Goal: Transaction & Acquisition: Purchase product/service

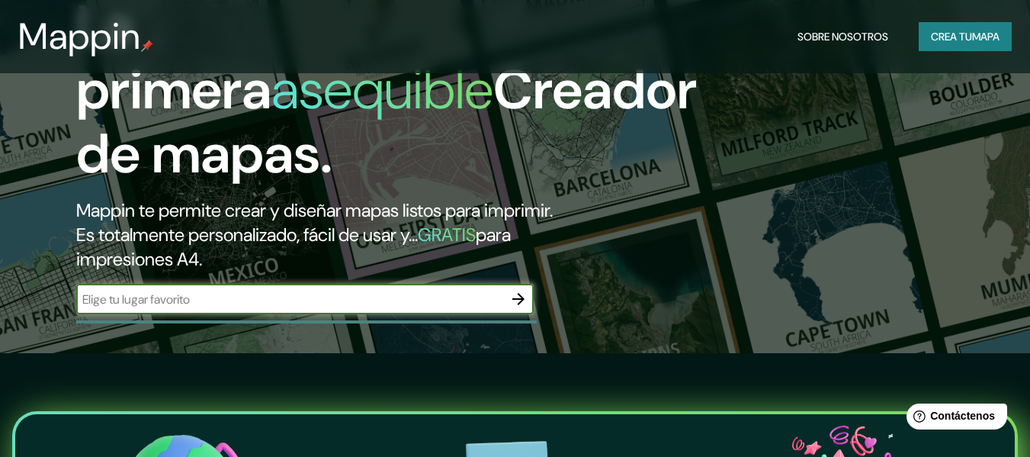
scroll to position [113, 0]
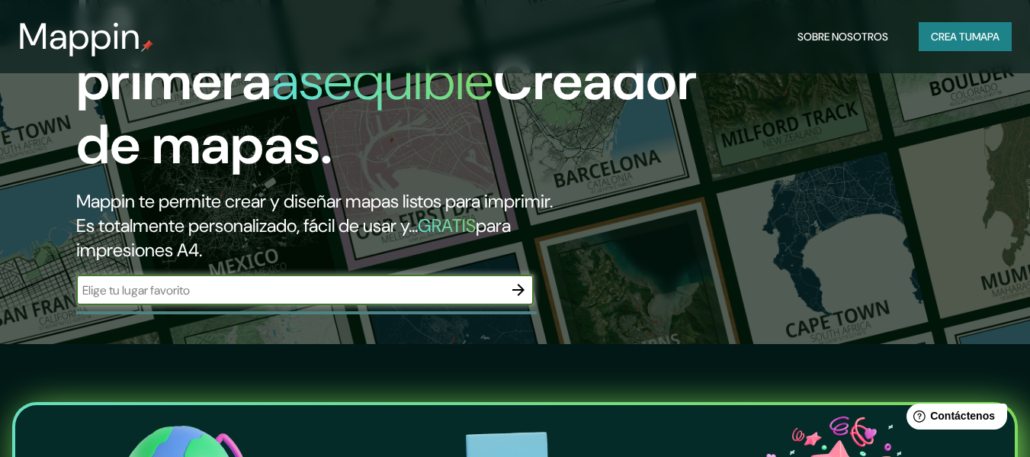
click at [973, 36] on font "mapa" at bounding box center [985, 37] width 27 height 14
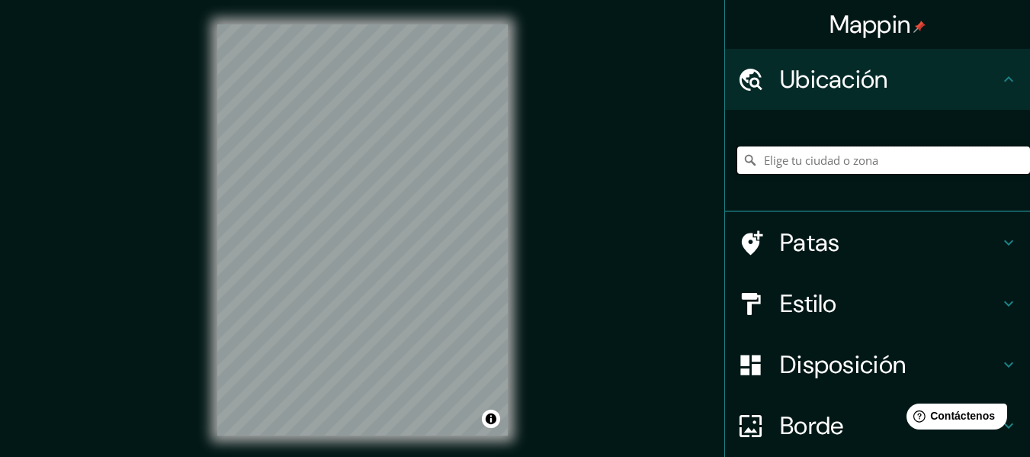
click at [781, 165] on input "Elige tu ciudad o zona" at bounding box center [883, 159] width 293 height 27
type input "[GEOGRAPHIC_DATA] [GEOGRAPHIC_DATA], [GEOGRAPHIC_DATA], [GEOGRAPHIC_DATA]"
click at [1004, 242] on icon at bounding box center [1008, 242] width 9 height 5
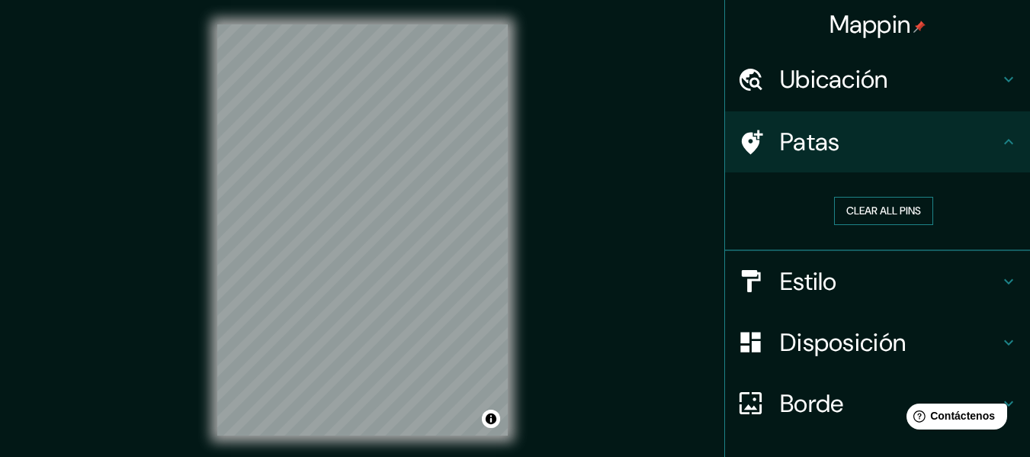
click at [855, 220] on button "Clear all pins" at bounding box center [883, 211] width 99 height 28
click at [899, 90] on h4 "Ubicación" at bounding box center [890, 79] width 220 height 30
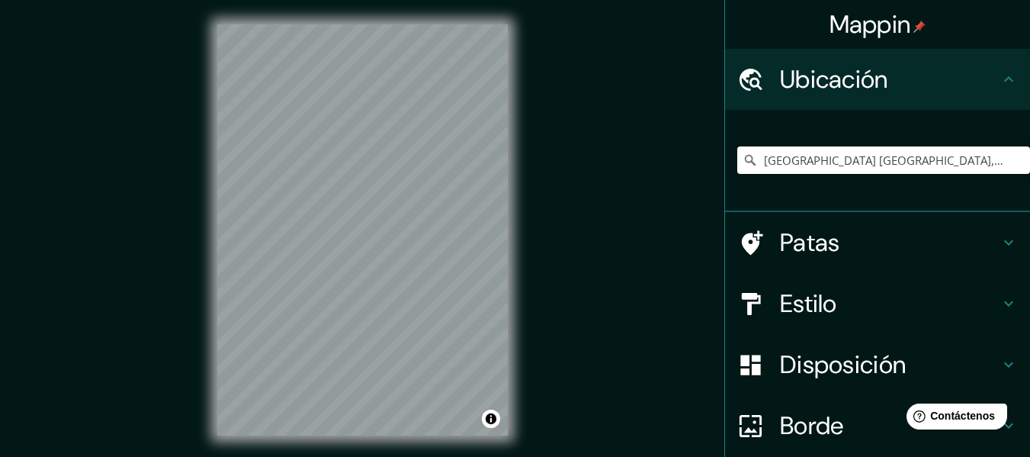
click at [899, 90] on h4 "Ubicación" at bounding box center [890, 79] width 220 height 30
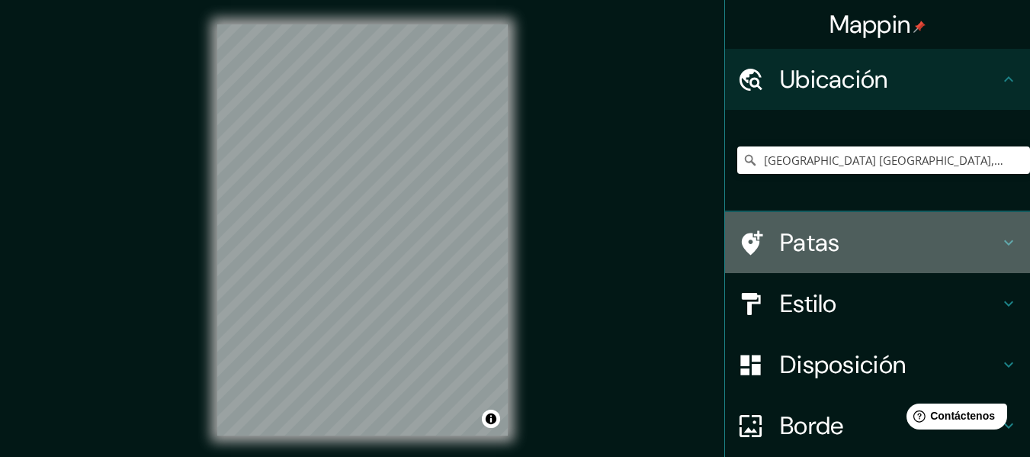
click at [934, 231] on h4 "Patas" at bounding box center [890, 242] width 220 height 30
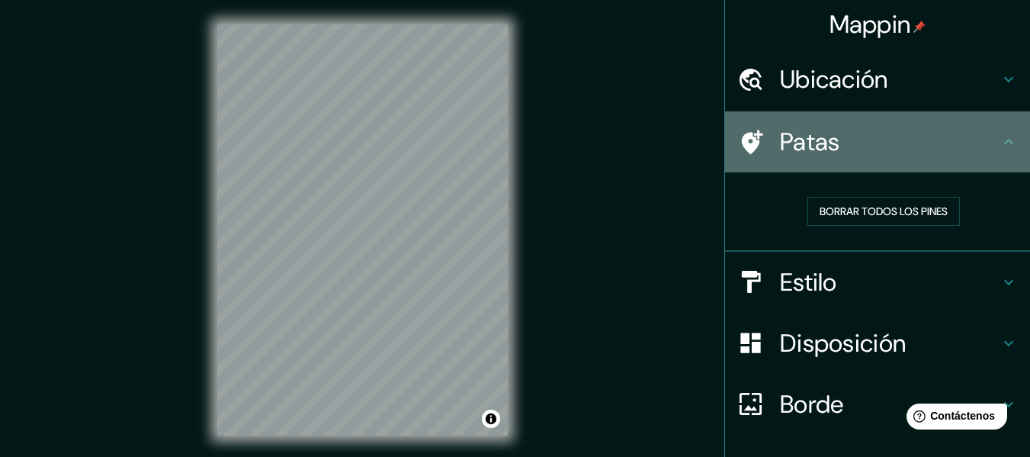
click at [782, 121] on div "Patas" at bounding box center [877, 141] width 305 height 61
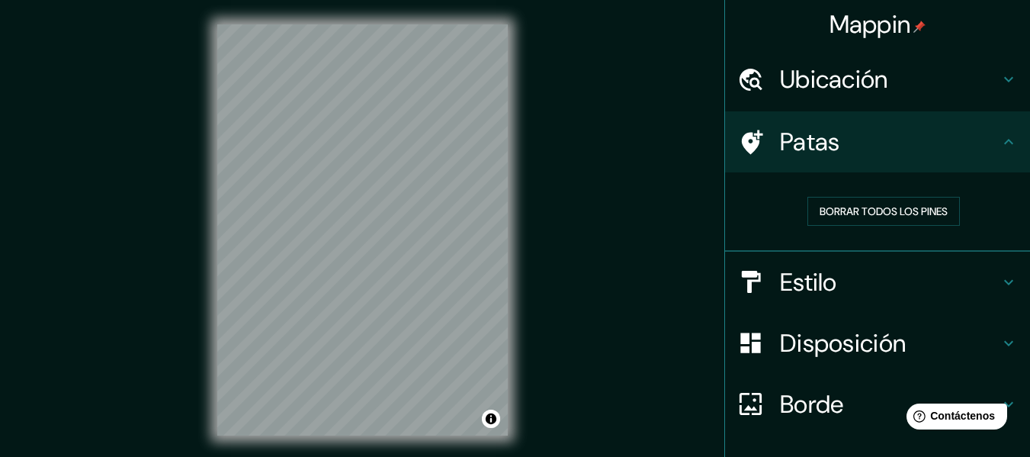
click at [1000, 135] on icon at bounding box center [1009, 142] width 18 height 18
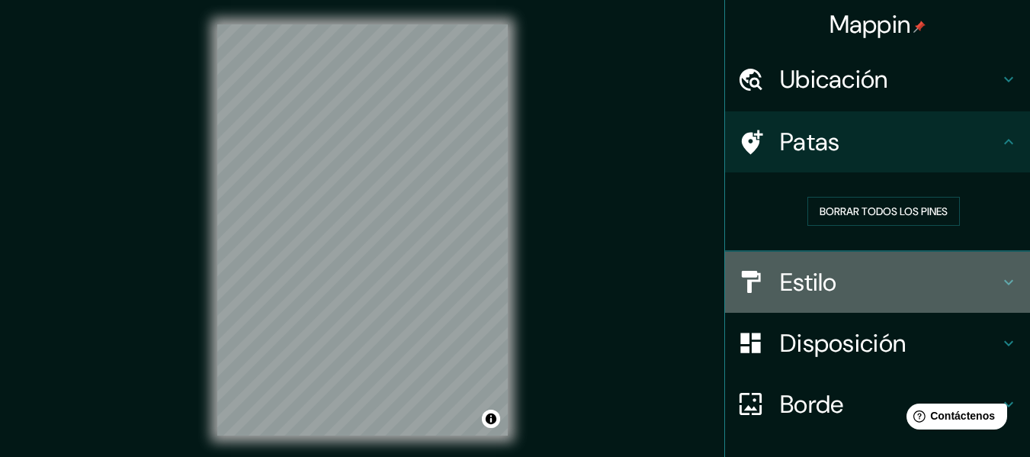
click at [799, 293] on font "Estilo" at bounding box center [808, 282] width 57 height 32
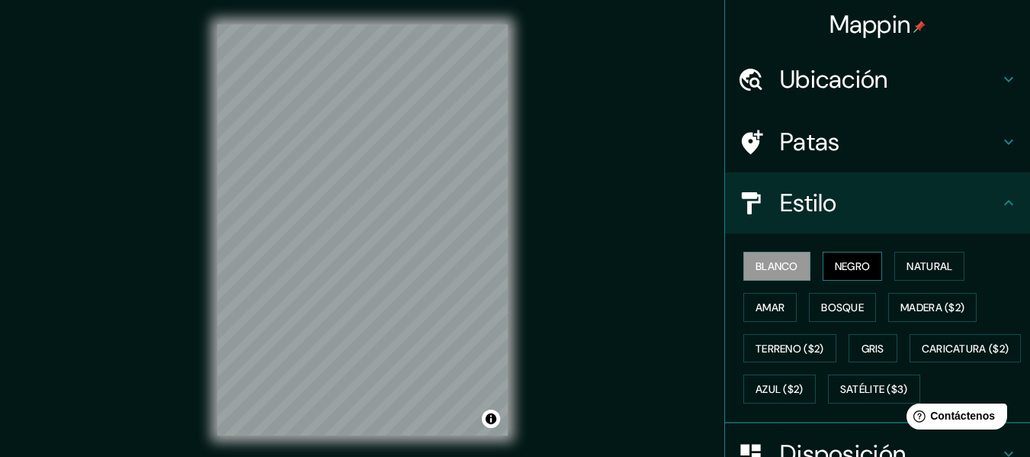
click at [835, 271] on font "Negro" at bounding box center [853, 266] width 36 height 14
click at [907, 268] on font "Natural" at bounding box center [930, 266] width 46 height 14
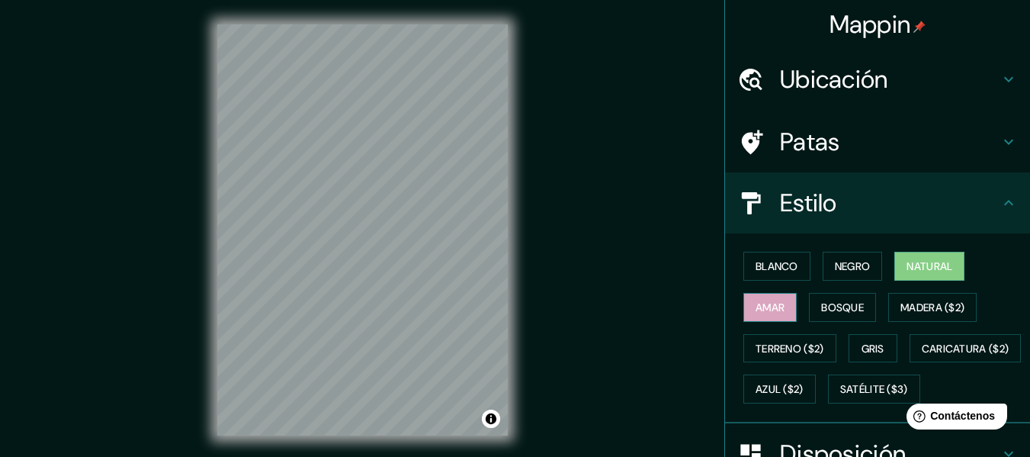
click at [759, 301] on font "Amar" at bounding box center [770, 307] width 29 height 14
click at [824, 299] on font "Bosque" at bounding box center [842, 307] width 43 height 20
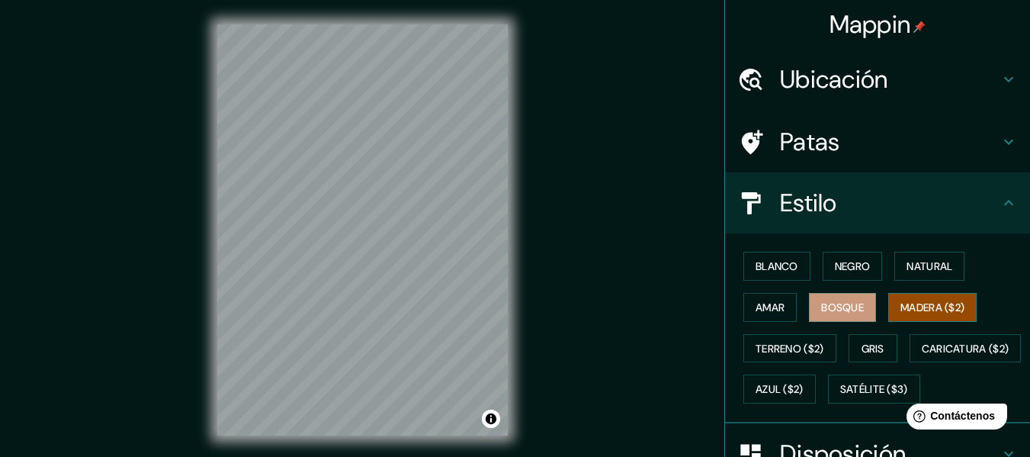
click at [900, 300] on font "Madera ($2)" at bounding box center [932, 307] width 64 height 14
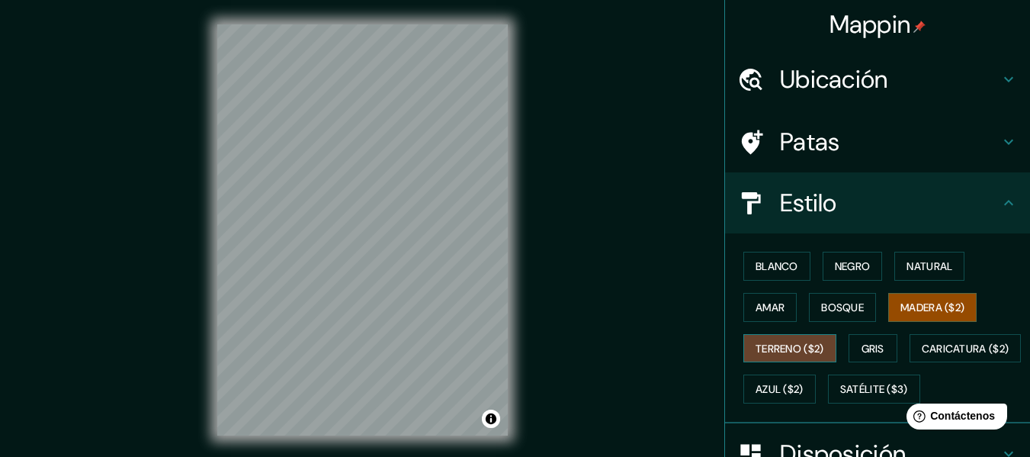
click at [773, 352] on font "Terreno ($2)" at bounding box center [790, 349] width 69 height 14
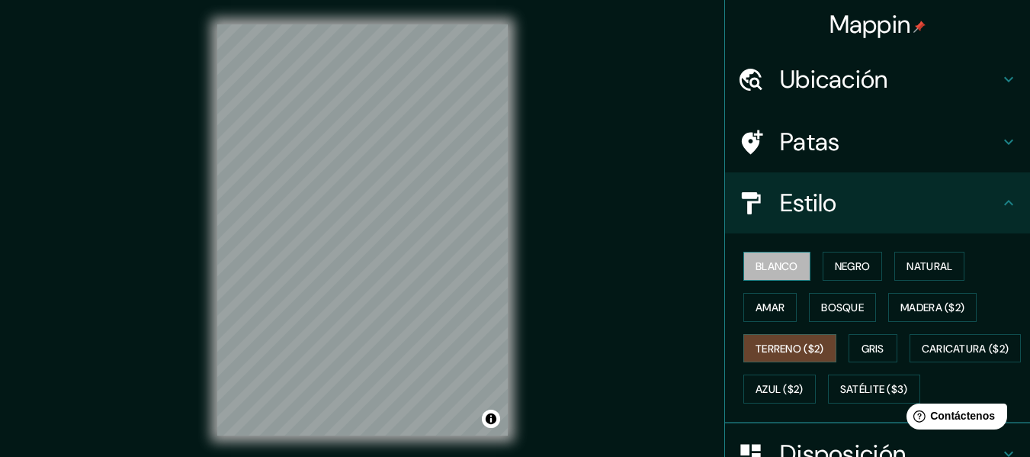
click at [778, 270] on font "Blanco" at bounding box center [777, 266] width 43 height 14
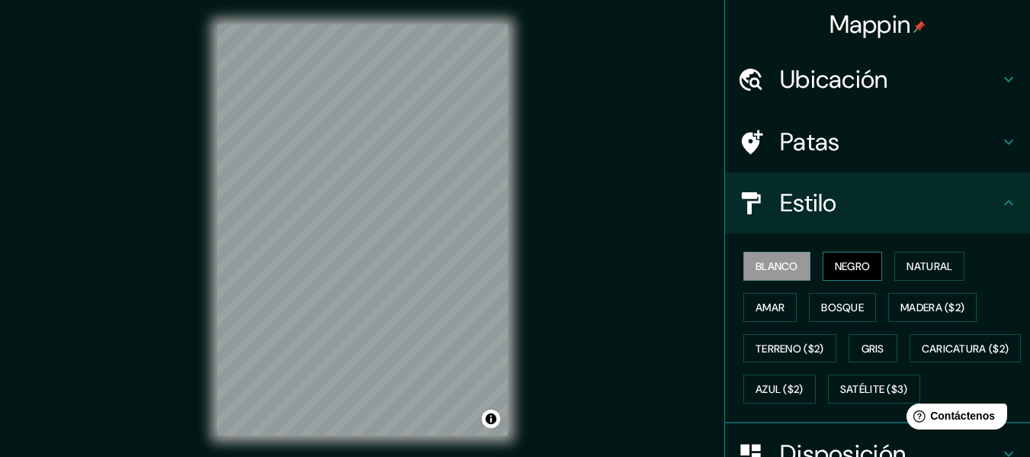
click at [823, 263] on button "Negro" at bounding box center [853, 266] width 60 height 29
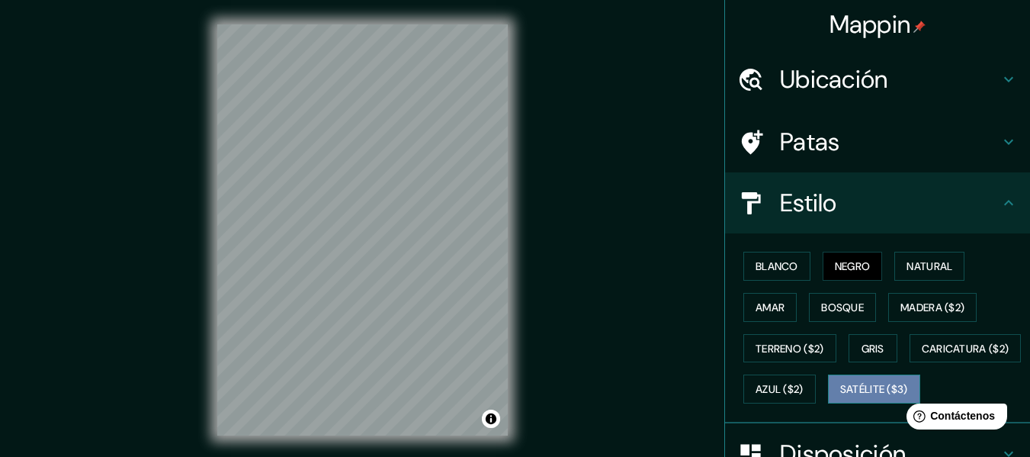
click at [840, 396] on font "Satélite ($3)" at bounding box center [874, 390] width 68 height 14
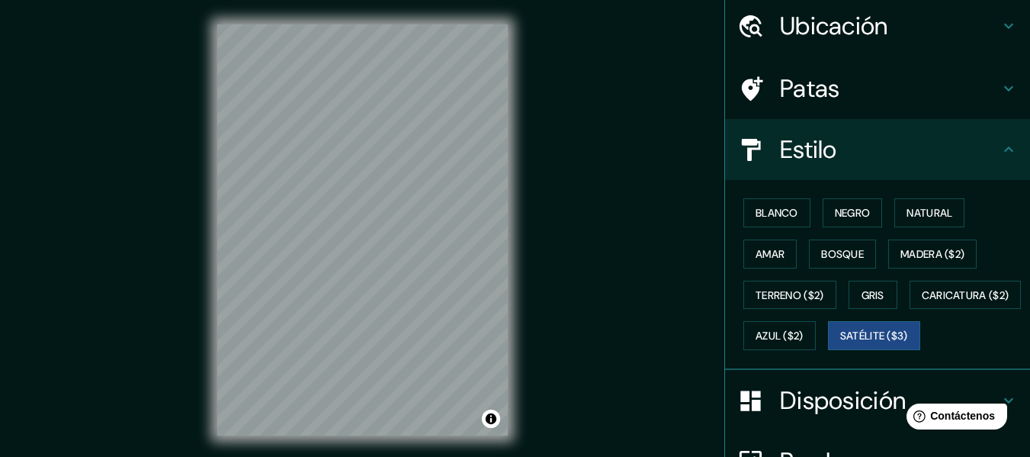
scroll to position [58, 0]
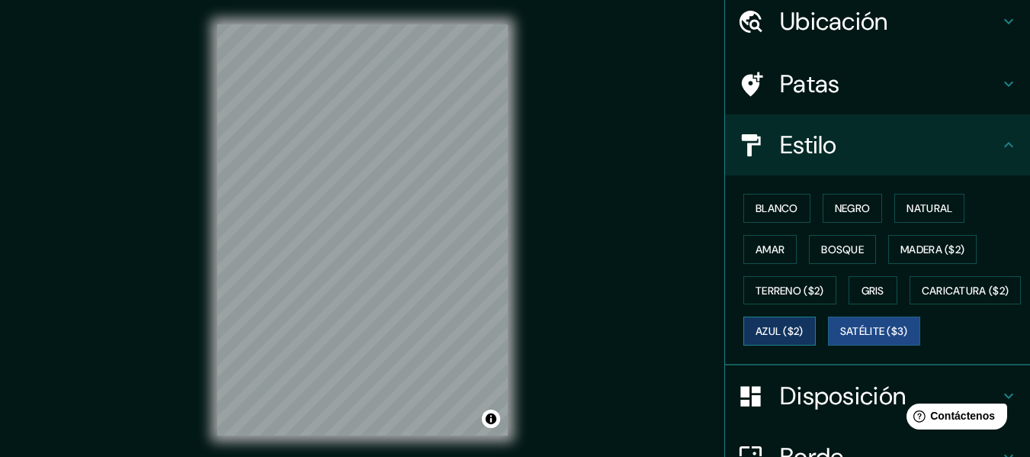
click at [804, 326] on font "Azul ($2)" at bounding box center [780, 332] width 48 height 14
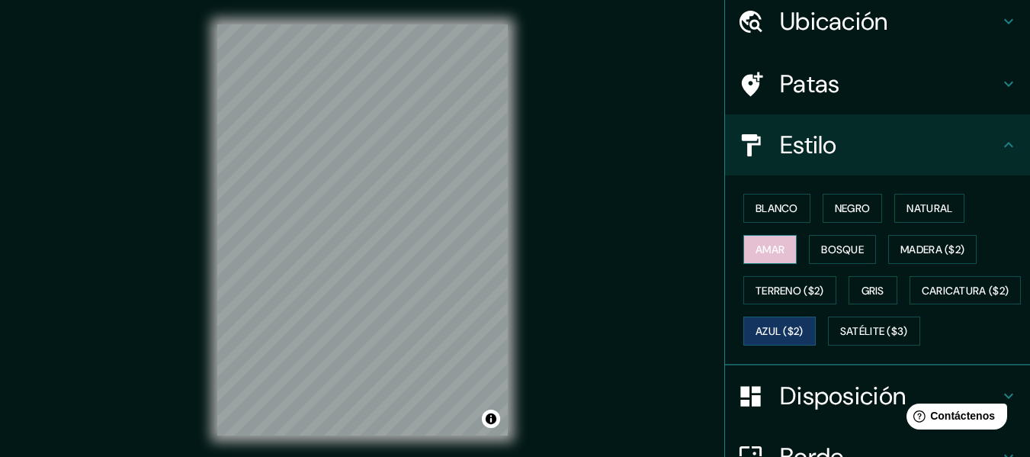
click at [772, 259] on button "Amar" at bounding box center [769, 249] width 53 height 29
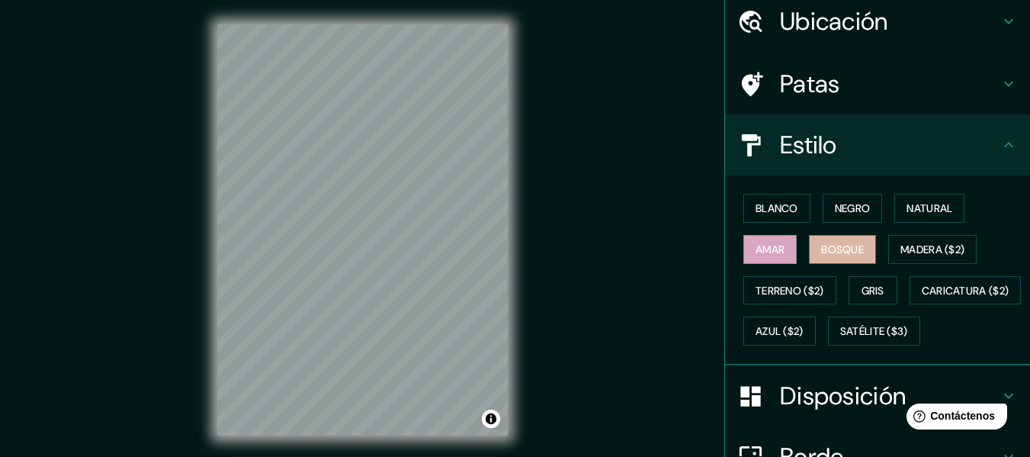
click at [809, 246] on button "Bosque" at bounding box center [842, 249] width 67 height 29
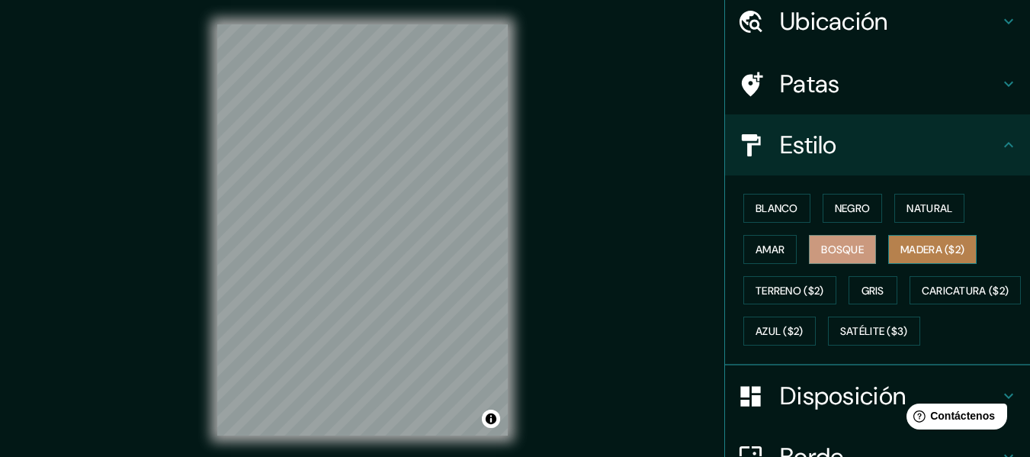
click at [888, 262] on button "Madera ($2)" at bounding box center [932, 249] width 88 height 29
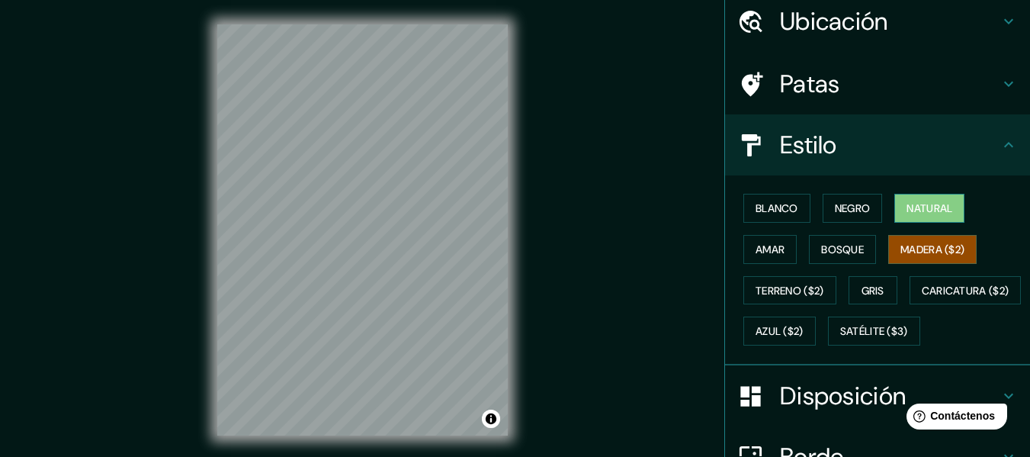
click at [919, 194] on button "Natural" at bounding box center [929, 208] width 70 height 29
click at [207, 239] on div "© Mapbox © OpenStreetMap Improve this map" at bounding box center [362, 230] width 339 height 460
click at [586, 348] on div "Mappin Ubicación [GEOGRAPHIC_DATA], [GEOGRAPHIC_DATA], [GEOGRAPHIC_DATA] [GEOGR…" at bounding box center [515, 242] width 1030 height 484
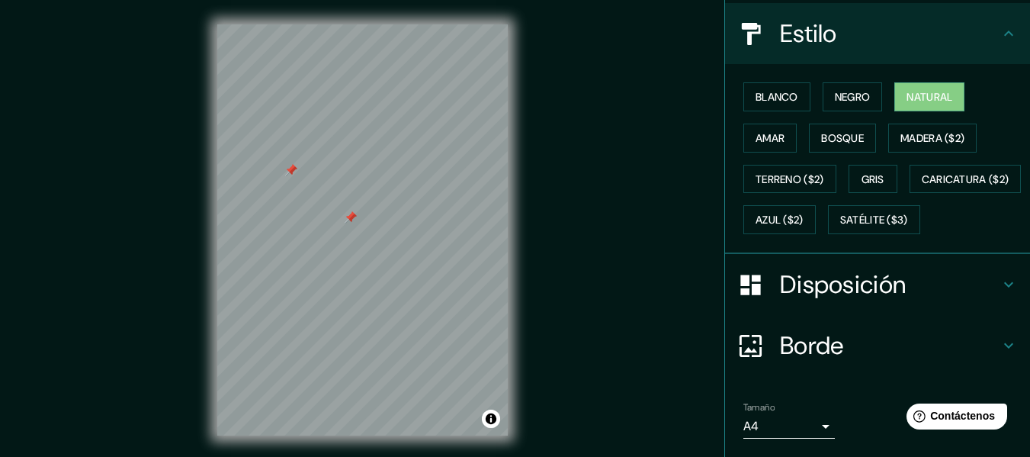
scroll to position [257, 0]
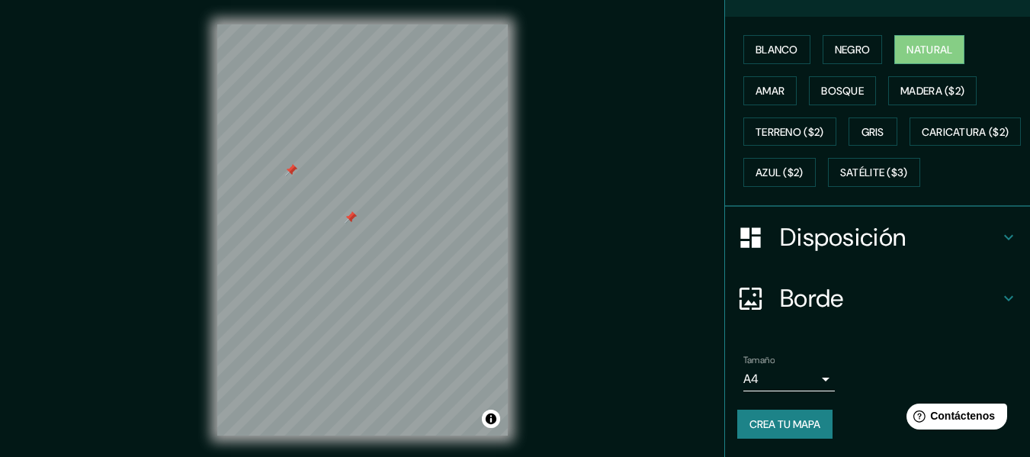
click at [817, 373] on body "Mappin Ubicación [GEOGRAPHIC_DATA], [GEOGRAPHIC_DATA], [GEOGRAPHIC_DATA] [GEOGR…" at bounding box center [515, 228] width 1030 height 457
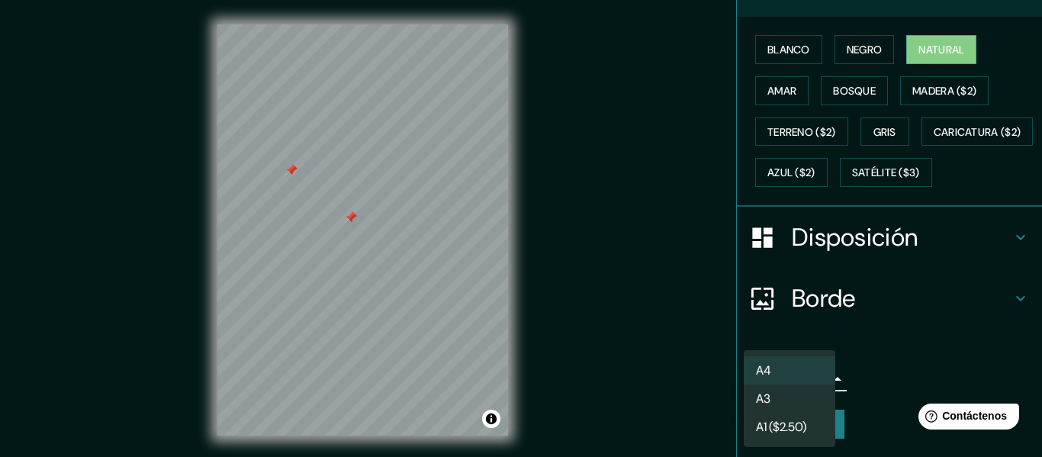
click at [783, 377] on li "A4" at bounding box center [788, 370] width 91 height 28
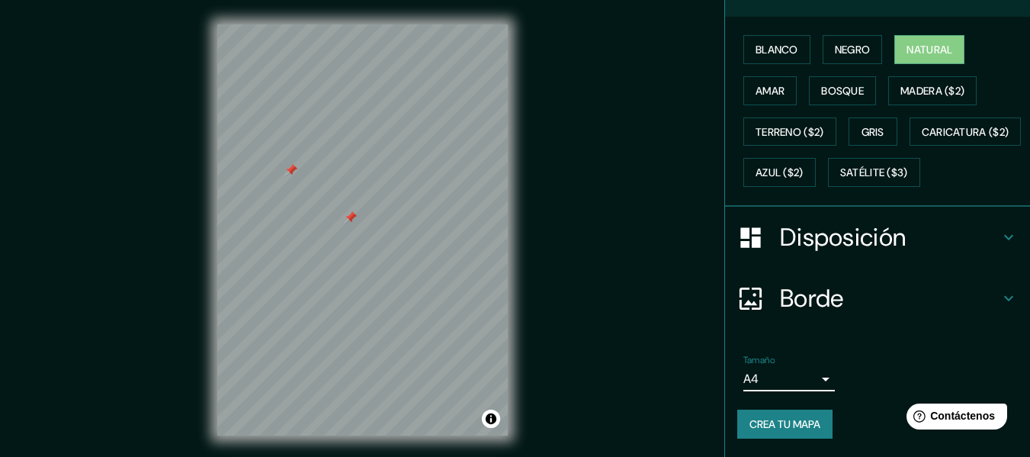
click at [938, 225] on h4 "Disposición" at bounding box center [890, 237] width 220 height 30
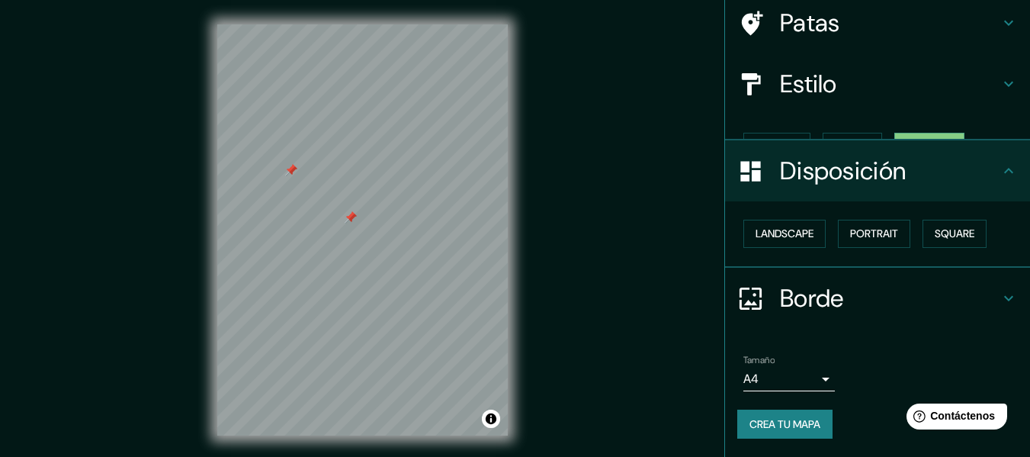
scroll to position [93, 0]
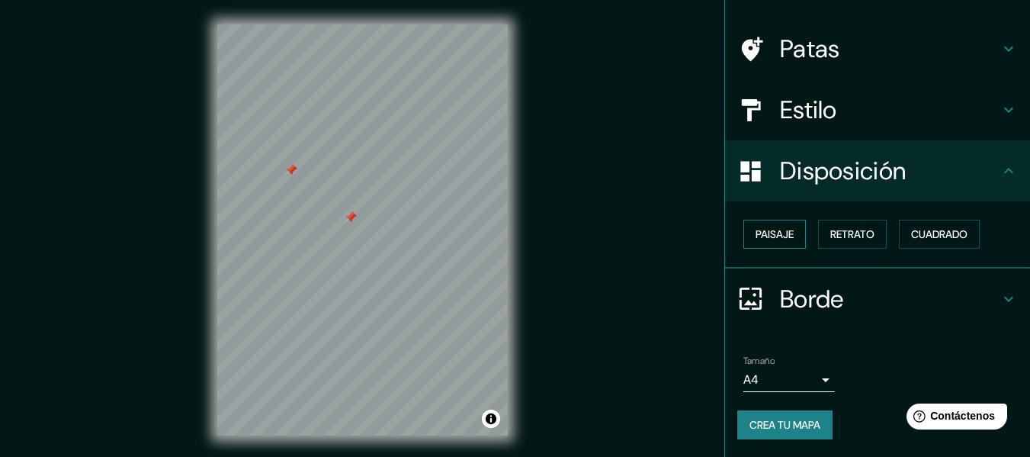
click at [771, 229] on font "Paisaje" at bounding box center [775, 234] width 38 height 14
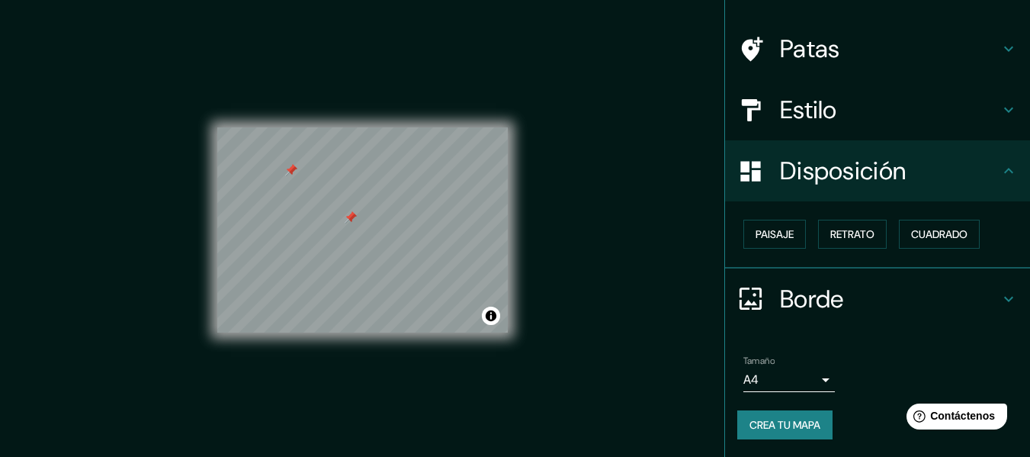
click at [650, 292] on div "Mappin Ubicación [GEOGRAPHIC_DATA], [GEOGRAPHIC_DATA], [GEOGRAPHIC_DATA] [GEOGR…" at bounding box center [515, 242] width 1030 height 484
drag, startPoint x: 683, startPoint y: 294, endPoint x: 672, endPoint y: 326, distance: 33.0
click at [674, 315] on div "Mappin Ubicación [GEOGRAPHIC_DATA], [GEOGRAPHIC_DATA], [GEOGRAPHIC_DATA] [GEOGR…" at bounding box center [515, 242] width 1030 height 484
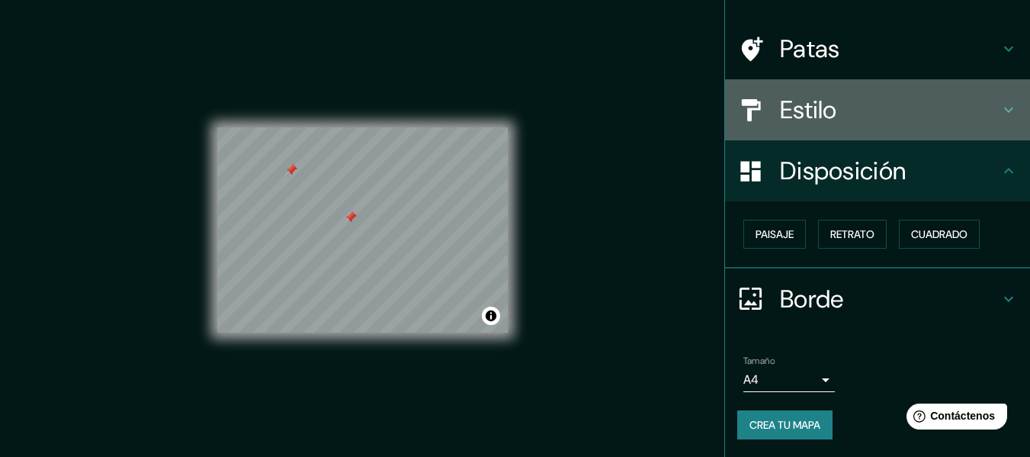
drag, startPoint x: 1016, startPoint y: 127, endPoint x: 1017, endPoint y: 108, distance: 19.1
click at [1017, 107] on div "Estilo" at bounding box center [877, 109] width 305 height 61
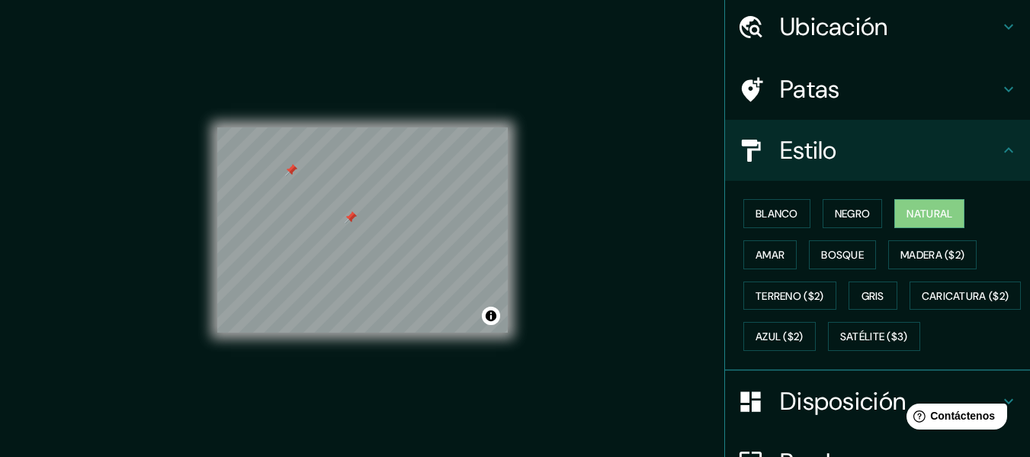
scroll to position [0, 0]
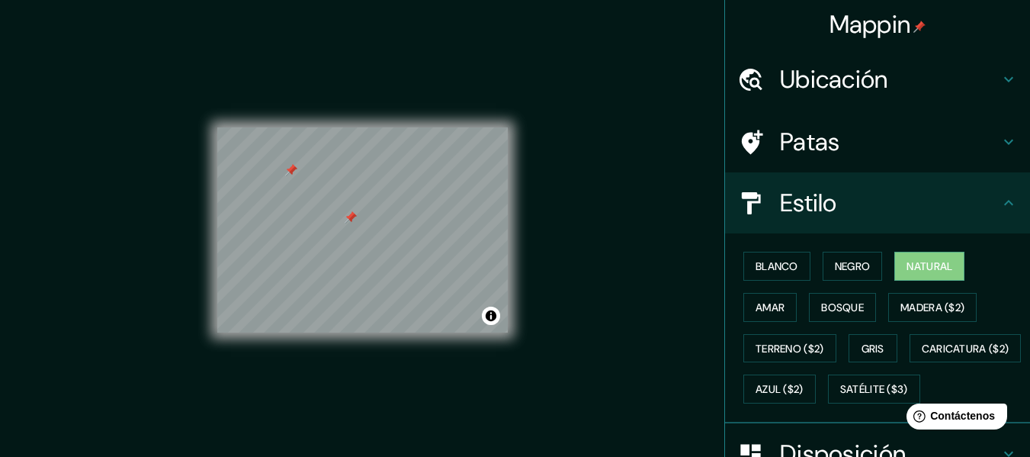
click at [976, 69] on h4 "Ubicación" at bounding box center [890, 79] width 220 height 30
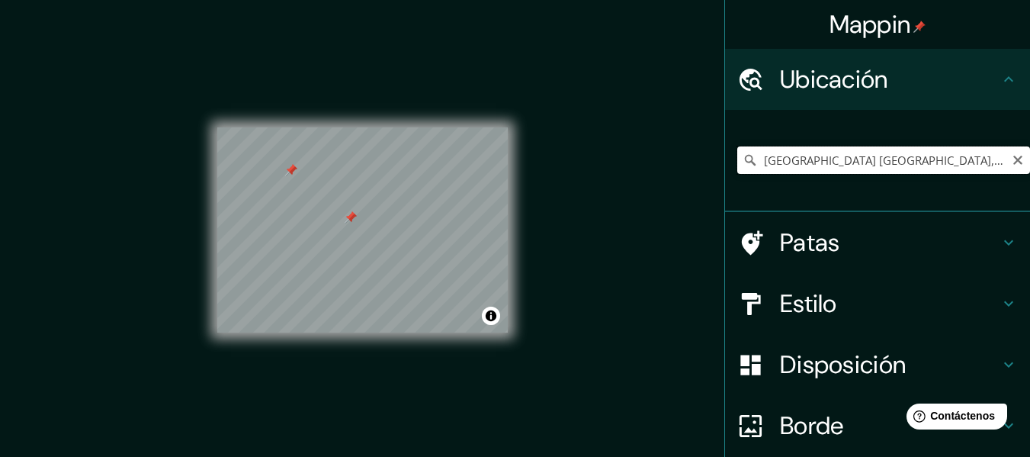
click at [928, 172] on input "[GEOGRAPHIC_DATA] [GEOGRAPHIC_DATA], [GEOGRAPHIC_DATA], [GEOGRAPHIC_DATA]" at bounding box center [883, 159] width 293 height 27
click at [493, 317] on button "Activar o desactivar atribución" at bounding box center [491, 316] width 18 height 18
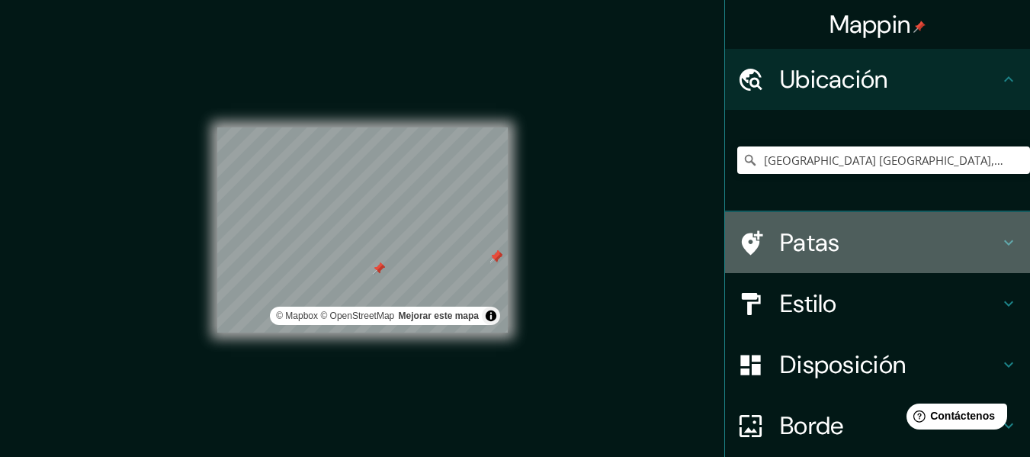
click at [804, 251] on font "Patas" at bounding box center [810, 242] width 60 height 32
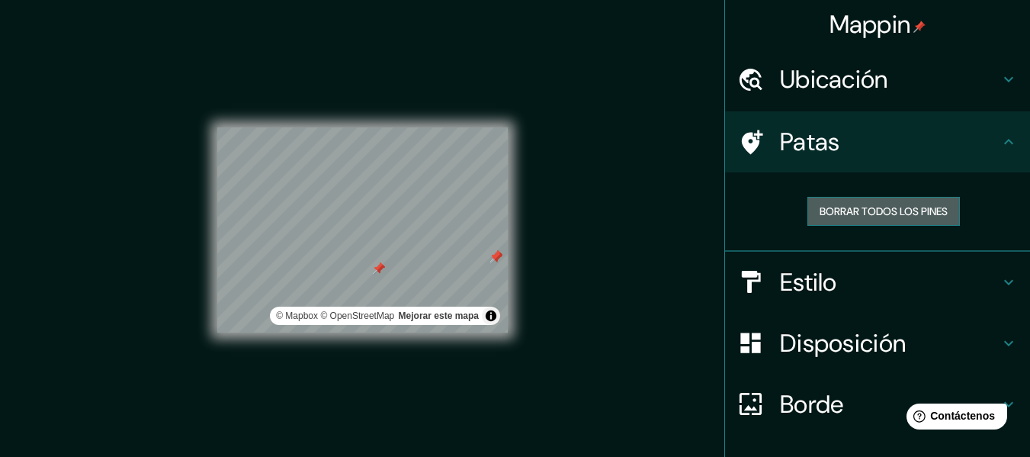
click at [868, 207] on font "Borrar todos los pines" at bounding box center [884, 211] width 128 height 14
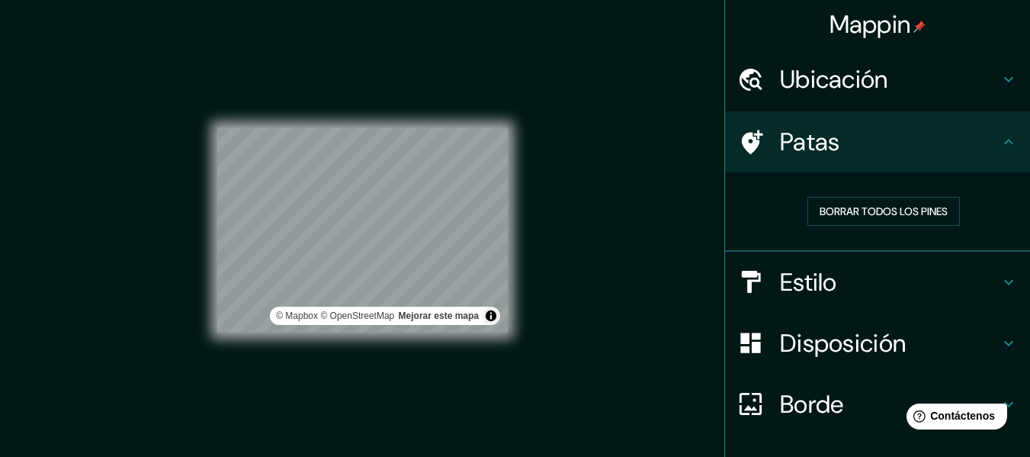
click at [263, 96] on div "© Mapbox © OpenStreetMap Mejorar este mapa" at bounding box center [362, 229] width 290 height 411
click at [195, 252] on div "© Mapbox © OpenStreetMap Mejorar este mapa" at bounding box center [362, 230] width 339 height 460
drag, startPoint x: 787, startPoint y: 294, endPoint x: 565, endPoint y: 379, distance: 237.7
click at [565, 379] on div "Mappin Ubicación [GEOGRAPHIC_DATA], [GEOGRAPHIC_DATA], [GEOGRAPHIC_DATA] [GEOGR…" at bounding box center [515, 242] width 1030 height 484
click at [740, 393] on icon at bounding box center [751, 404] width 22 height 22
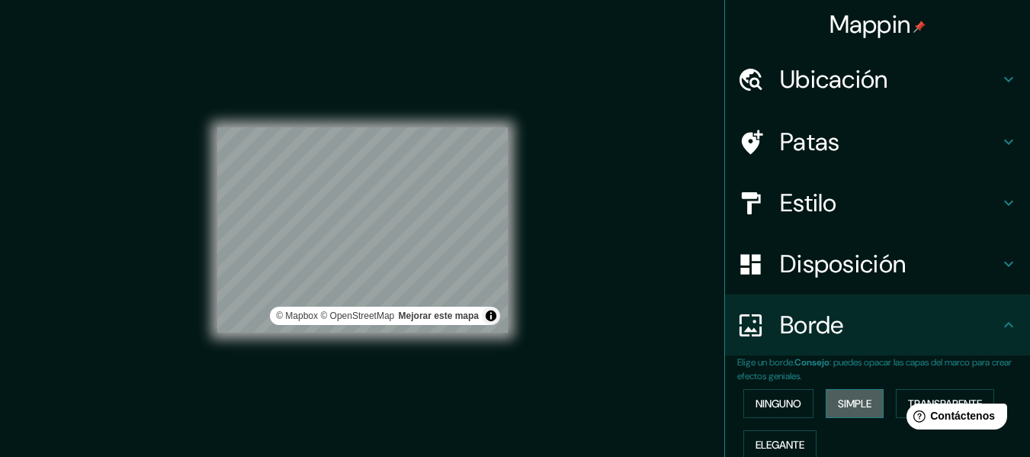
click at [838, 410] on font "Simple" at bounding box center [855, 403] width 34 height 14
click at [907, 406] on html "Help Contáctenos" at bounding box center [953, 413] width 119 height 32
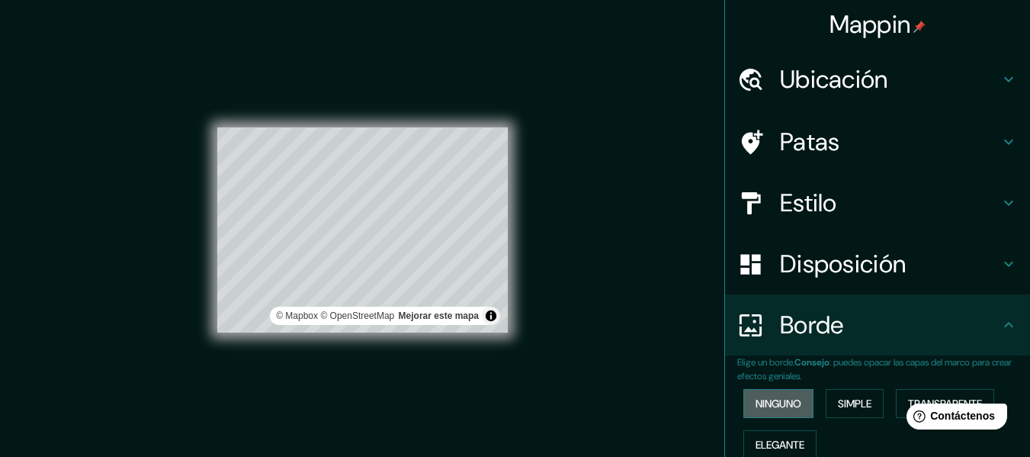
click at [770, 401] on font "Ninguno" at bounding box center [779, 403] width 46 height 14
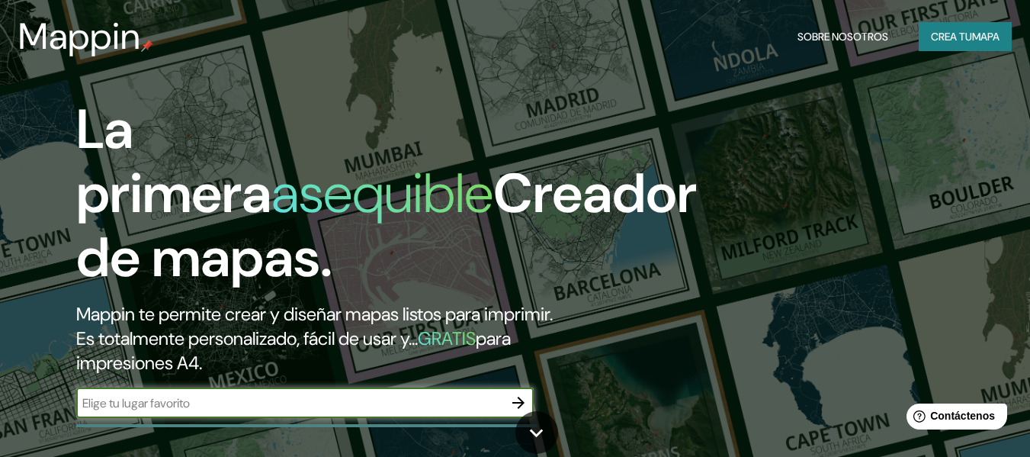
click at [261, 396] on input "text" at bounding box center [289, 403] width 427 height 18
type input "puero"
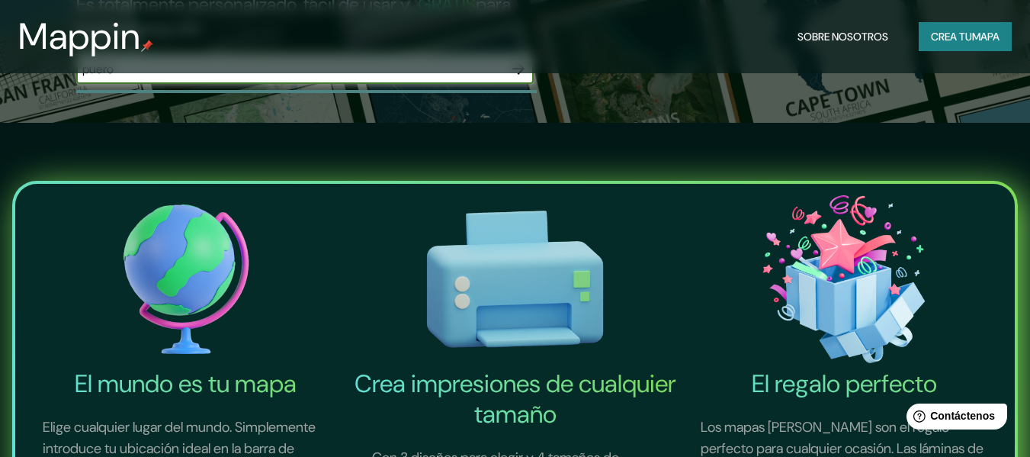
scroll to position [939, 0]
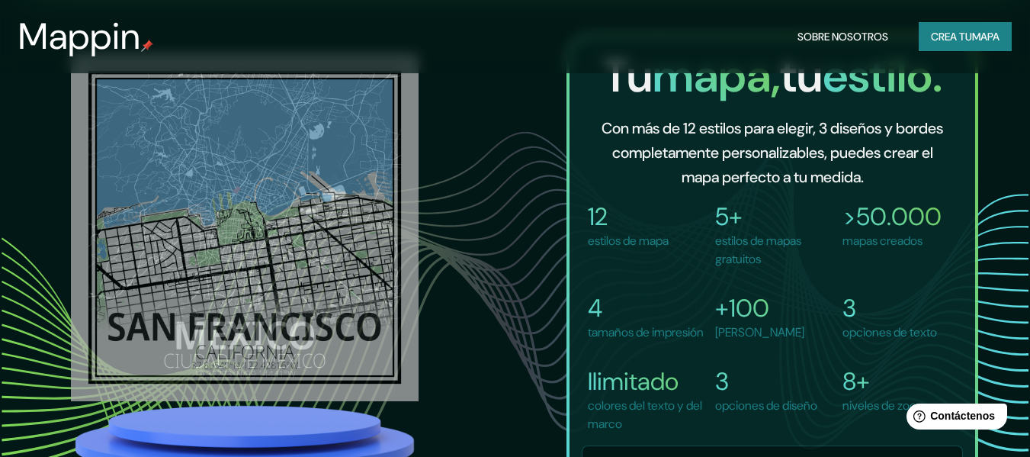
click at [952, 27] on font "Crea tu" at bounding box center [951, 37] width 41 height 20
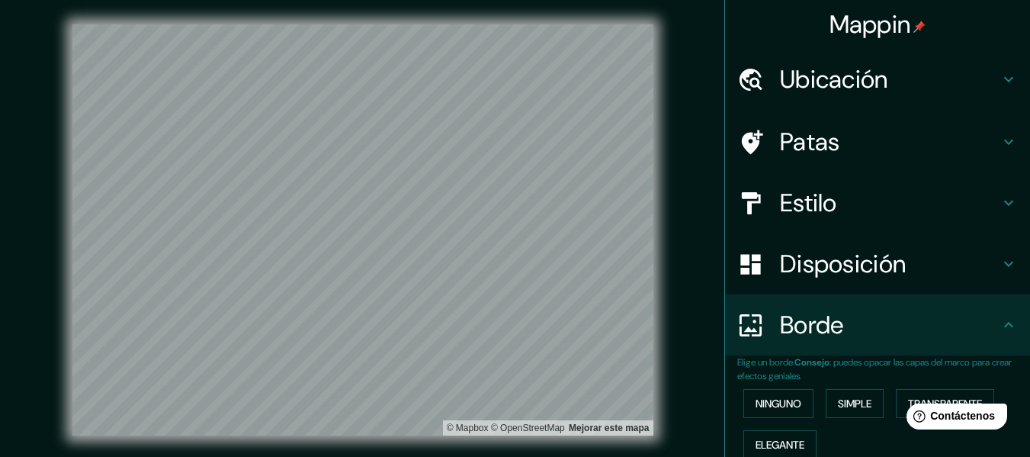
click at [984, 85] on h4 "Ubicación" at bounding box center [890, 79] width 220 height 30
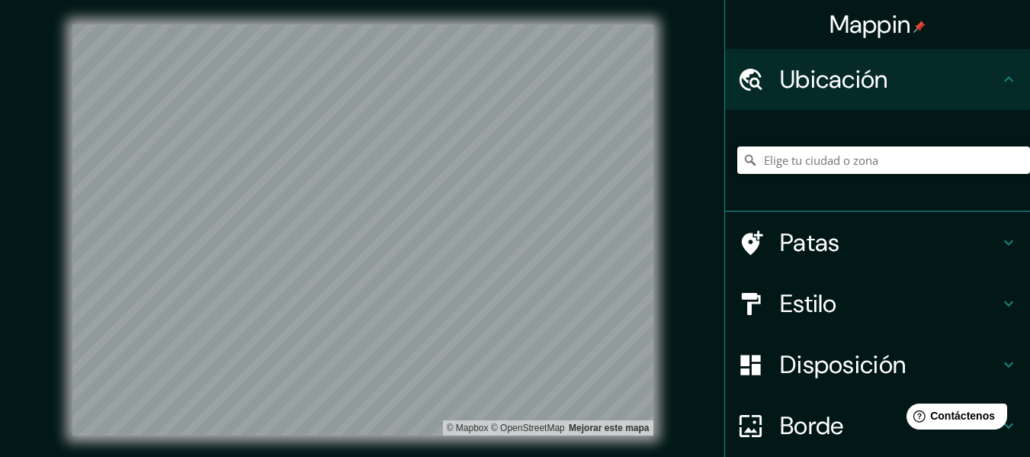
click at [861, 157] on input "Elige tu ciudad o zona" at bounding box center [883, 159] width 293 height 27
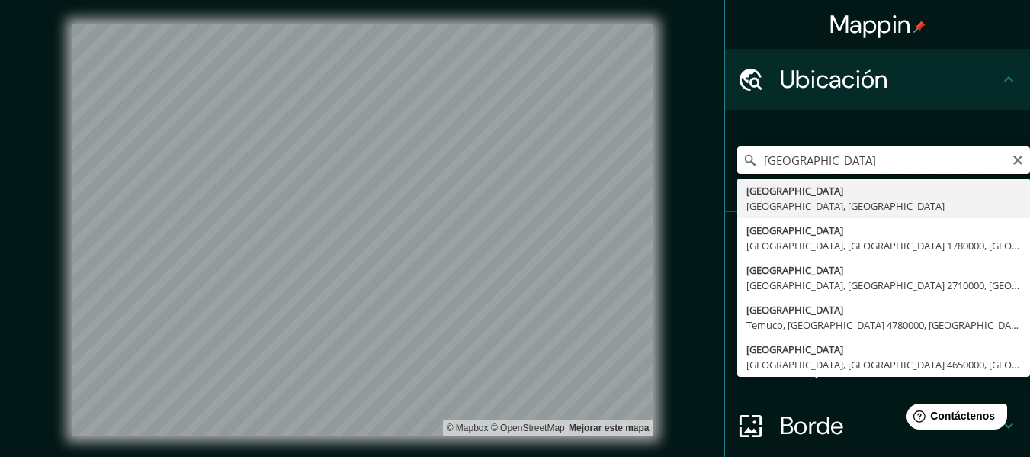
click at [860, 157] on input "[GEOGRAPHIC_DATA]" at bounding box center [883, 159] width 293 height 27
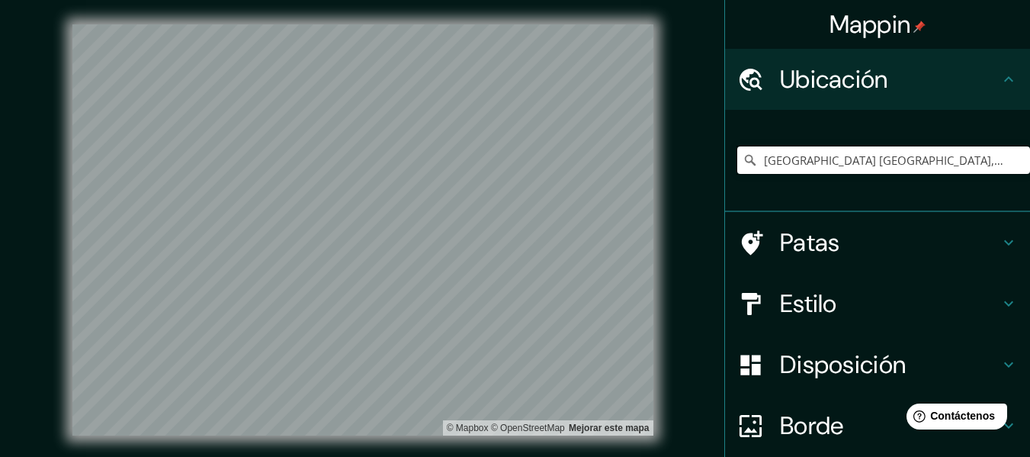
type input "[GEOGRAPHIC_DATA] [GEOGRAPHIC_DATA], [GEOGRAPHIC_DATA], [GEOGRAPHIC_DATA]"
click at [858, 312] on h4 "Estilo" at bounding box center [890, 303] width 220 height 30
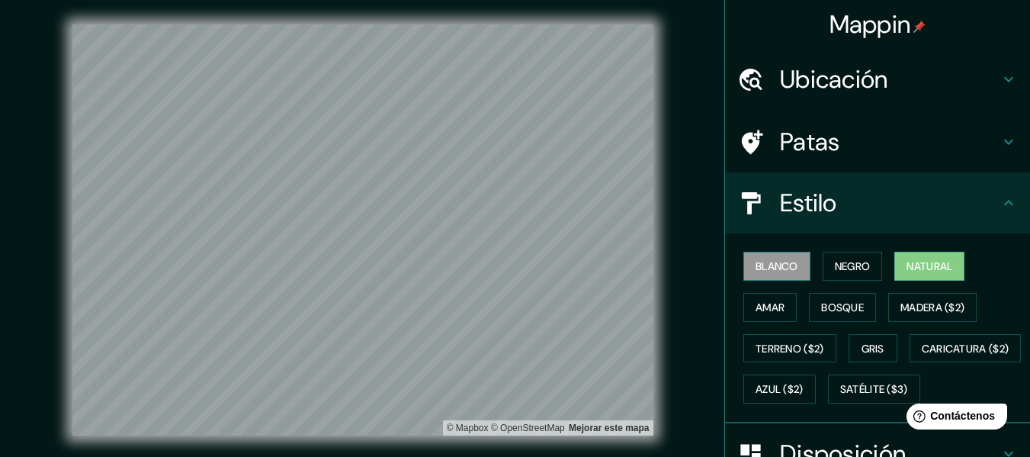
click at [777, 277] on button "Blanco" at bounding box center [776, 266] width 67 height 29
click at [839, 266] on font "Negro" at bounding box center [853, 266] width 36 height 14
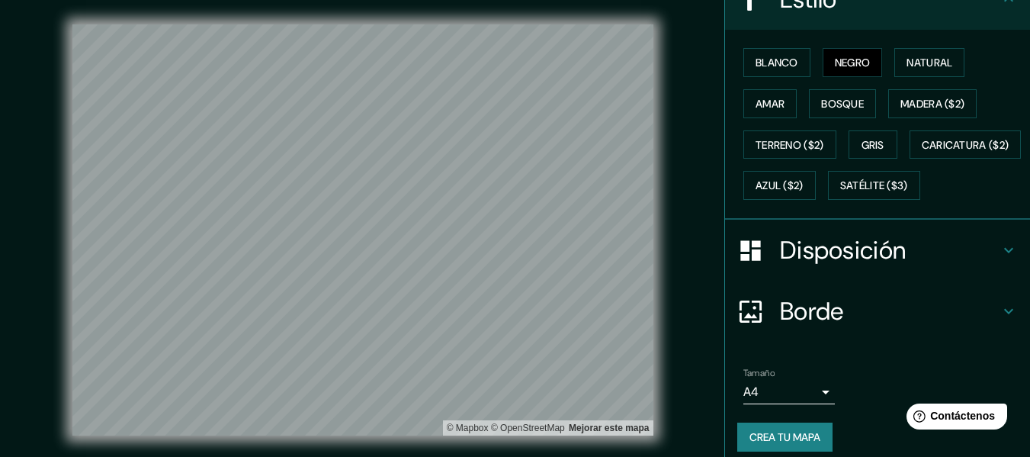
scroll to position [243, 0]
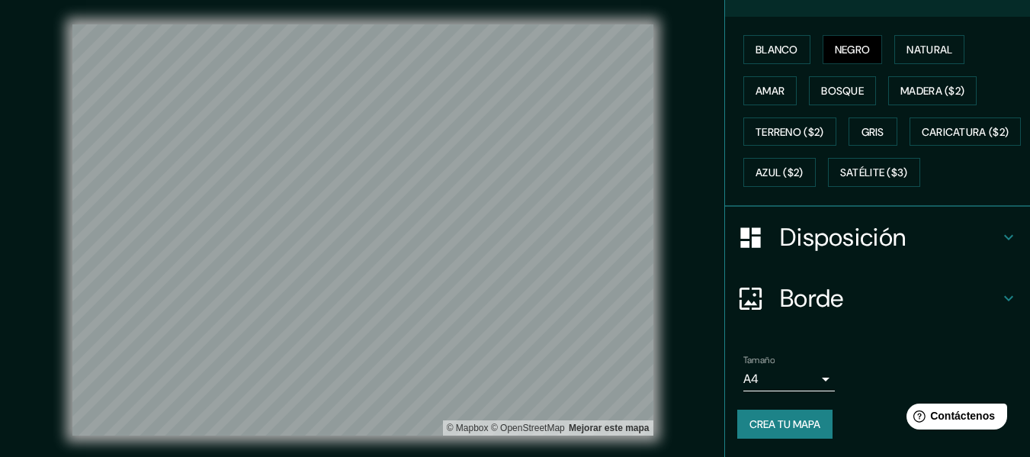
click at [844, 248] on font "Disposición" at bounding box center [843, 237] width 126 height 32
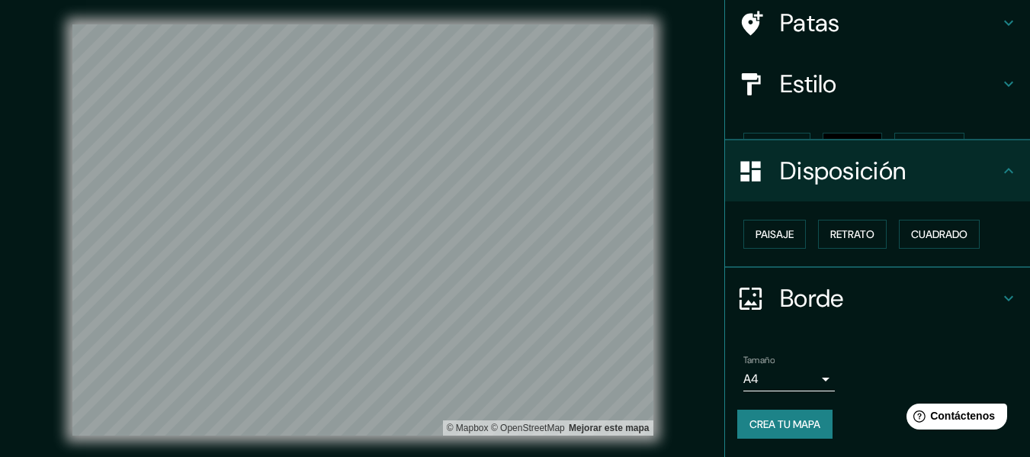
scroll to position [93, 0]
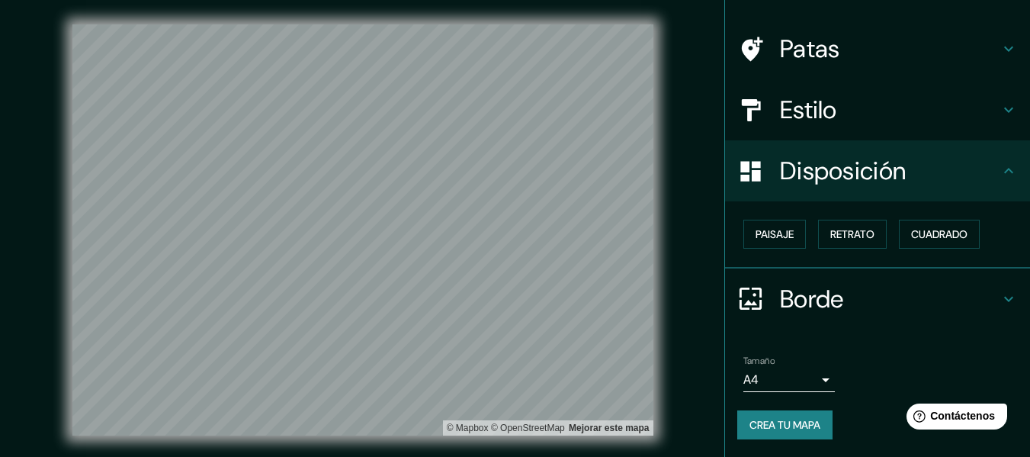
click at [801, 236] on div "Paisaje Retrato Cuadrado" at bounding box center [883, 233] width 293 height 41
click at [818, 234] on button "Retrato" at bounding box center [852, 234] width 69 height 29
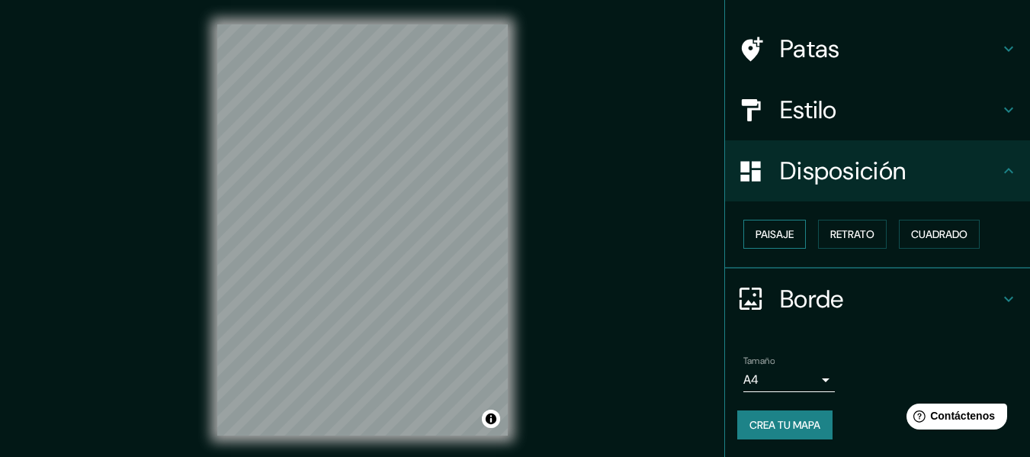
click at [767, 235] on font "Paisaje" at bounding box center [775, 234] width 38 height 14
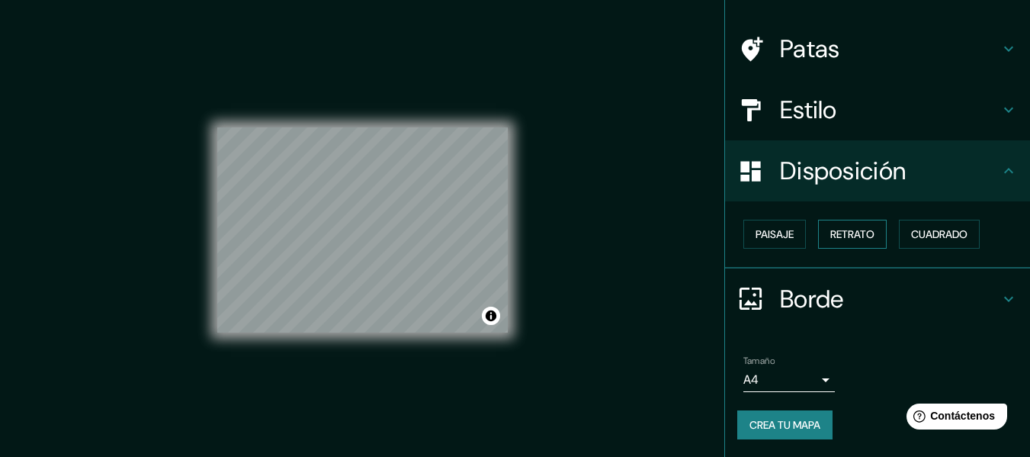
click at [832, 233] on font "Retrato" at bounding box center [852, 234] width 44 height 14
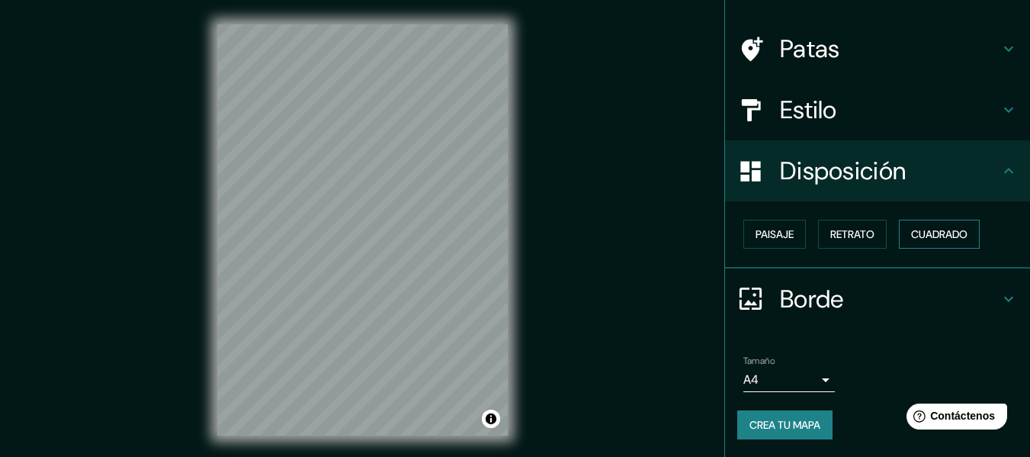
click at [943, 237] on font "Cuadrado" at bounding box center [939, 234] width 56 height 14
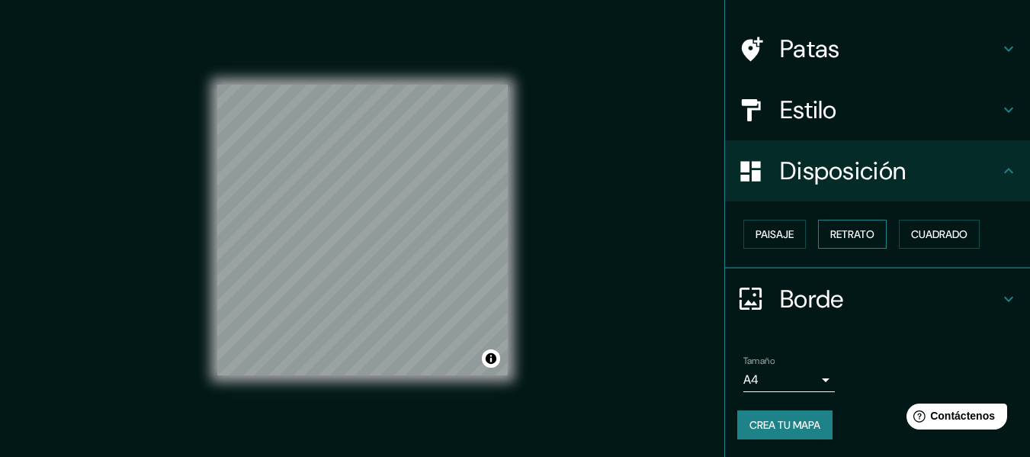
click at [838, 237] on font "Retrato" at bounding box center [852, 234] width 44 height 14
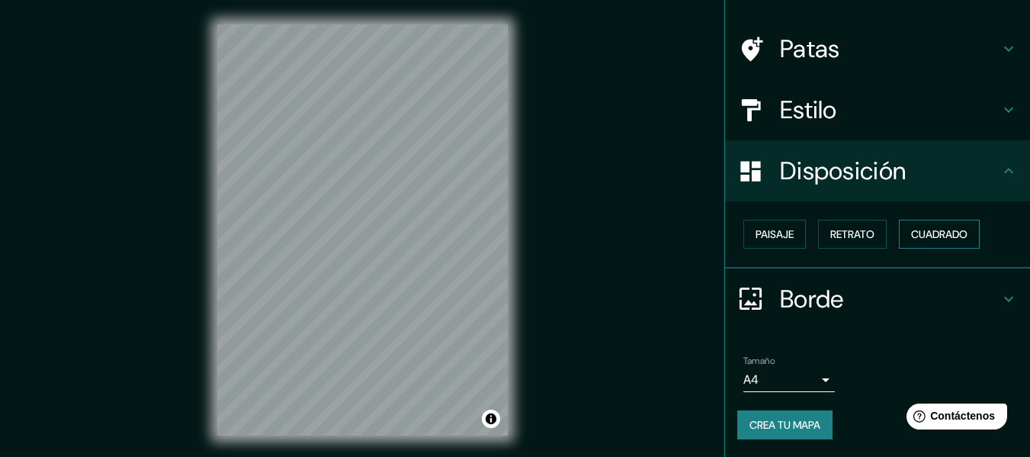
click at [911, 226] on font "Cuadrado" at bounding box center [939, 234] width 56 height 20
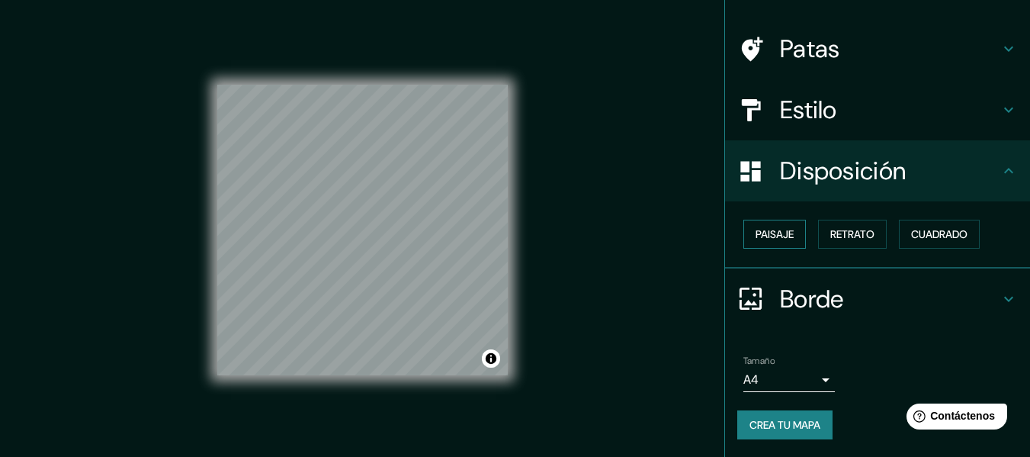
click at [745, 221] on button "Paisaje" at bounding box center [774, 234] width 63 height 29
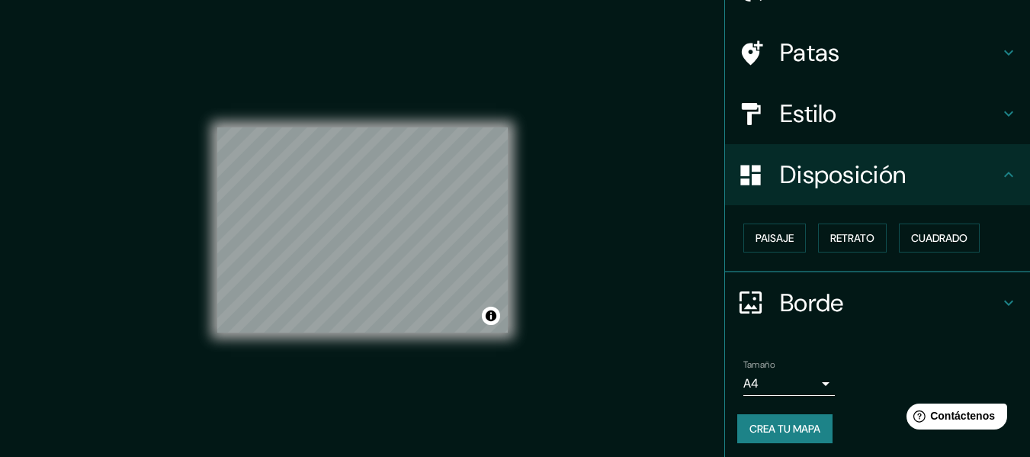
scroll to position [88, 0]
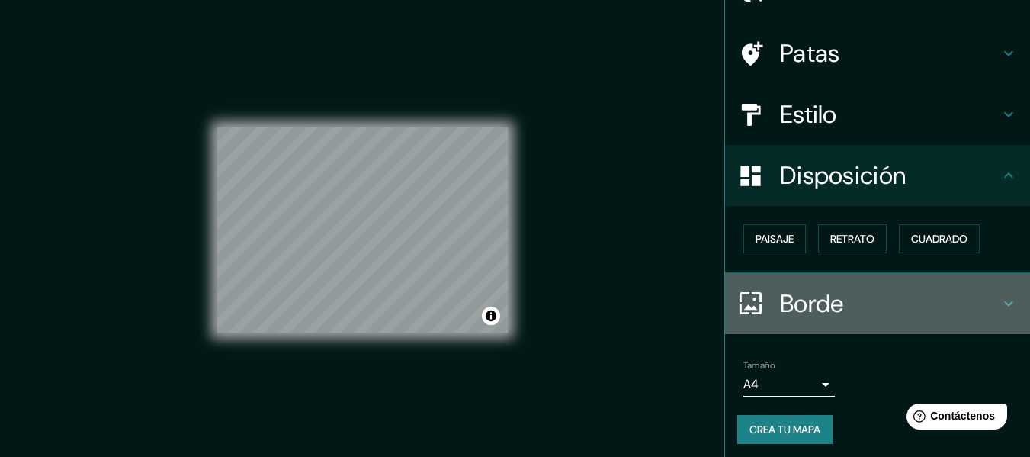
click at [1002, 309] on icon at bounding box center [1009, 303] width 18 height 18
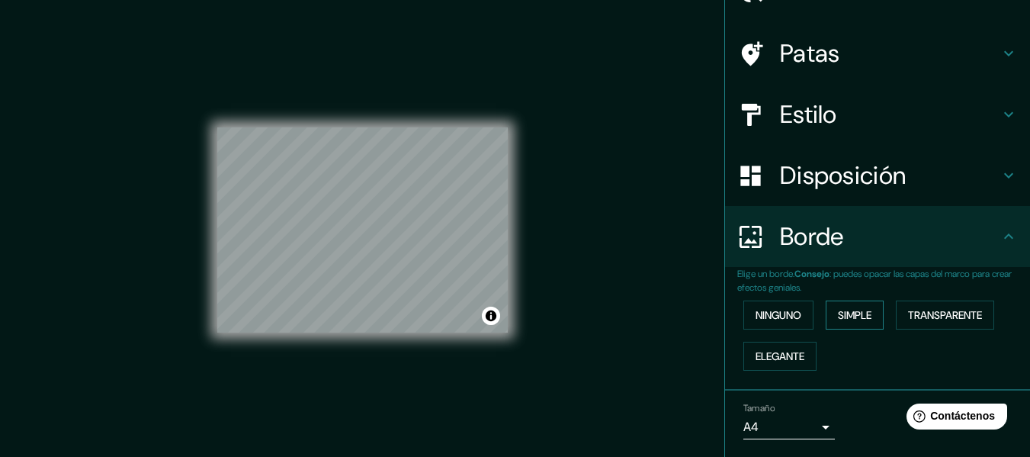
click at [860, 317] on font "Simple" at bounding box center [855, 315] width 34 height 14
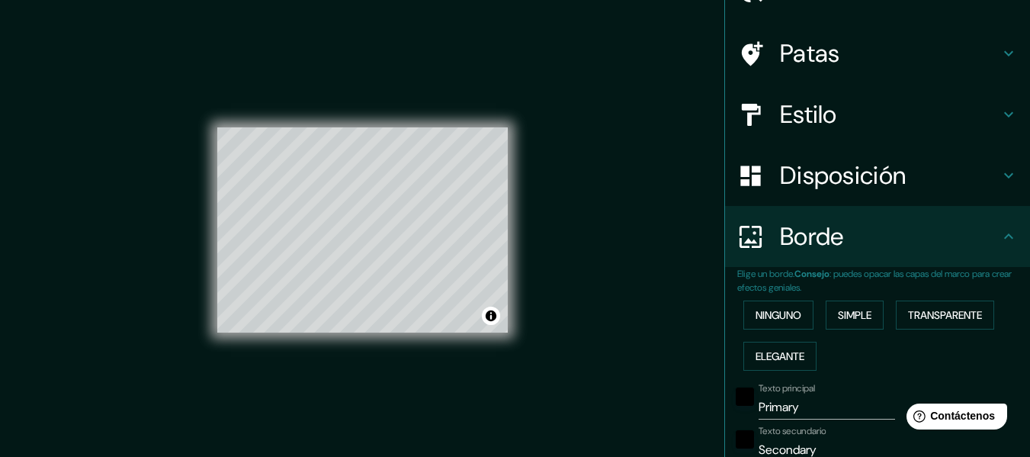
click at [764, 300] on div "Ninguno Simple Transparente Elegante" at bounding box center [883, 335] width 293 height 82
click at [766, 305] on font "Ninguno" at bounding box center [779, 315] width 46 height 20
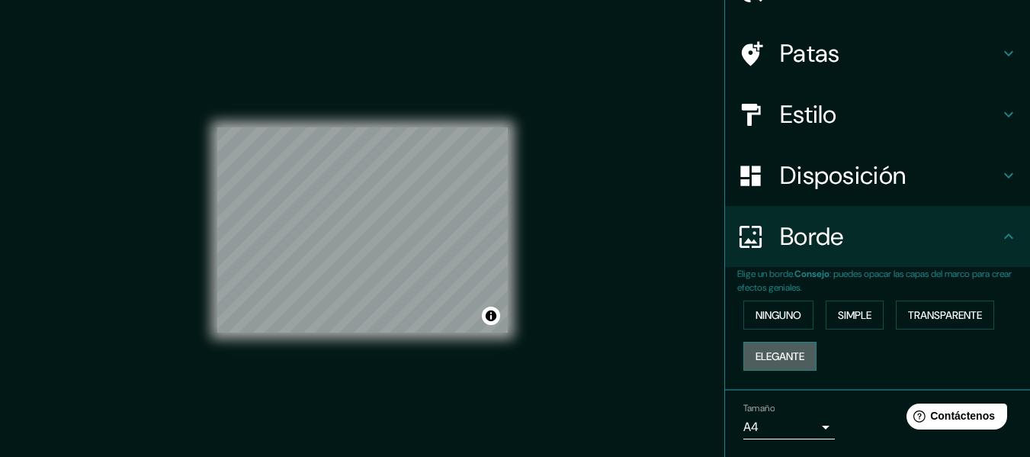
click at [774, 355] on font "Elegante" at bounding box center [780, 356] width 49 height 14
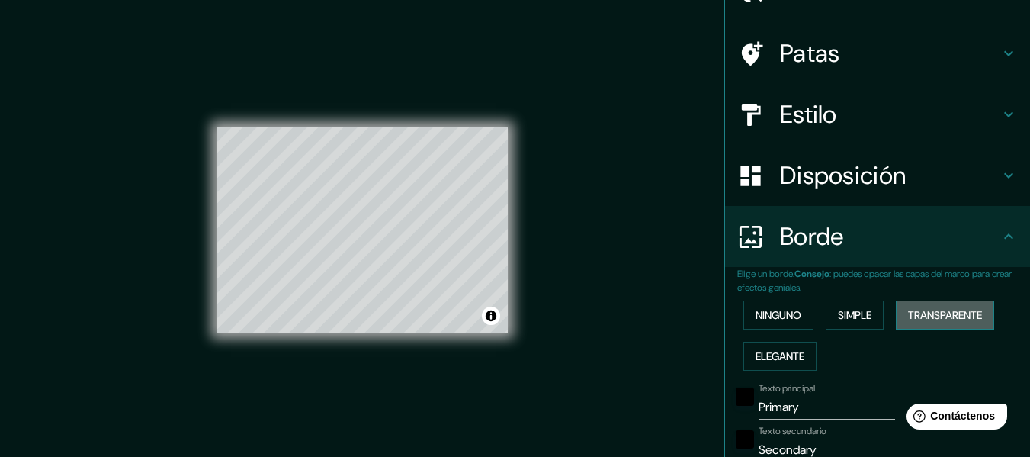
click at [929, 320] on font "Transparente" at bounding box center [945, 315] width 74 height 14
click at [774, 317] on font "Ninguno" at bounding box center [779, 315] width 46 height 14
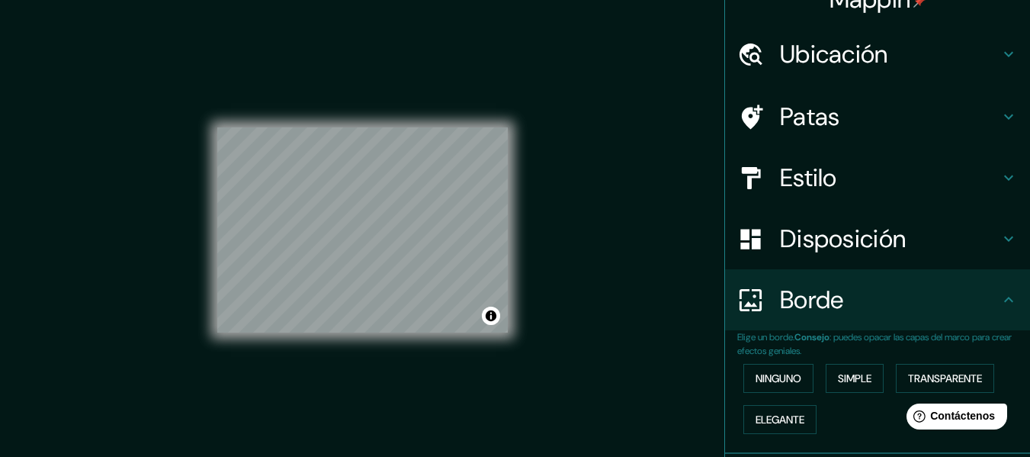
scroll to position [0, 0]
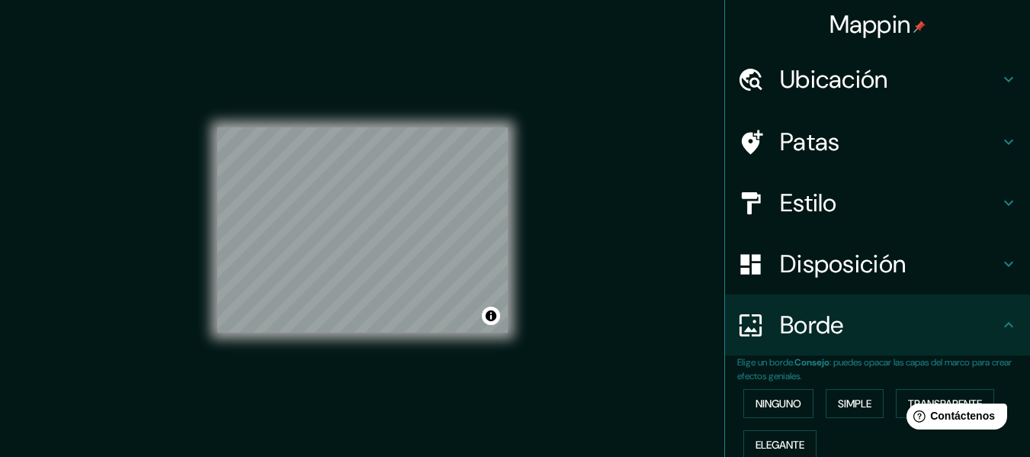
click at [985, 79] on h4 "Ubicación" at bounding box center [890, 79] width 220 height 30
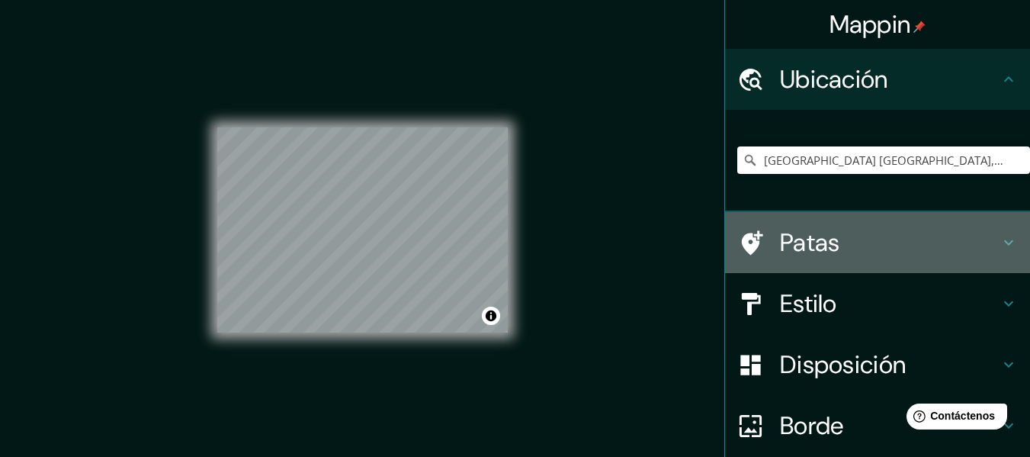
click at [962, 220] on div "Patas" at bounding box center [877, 242] width 305 height 61
